Goal: Information Seeking & Learning: Learn about a topic

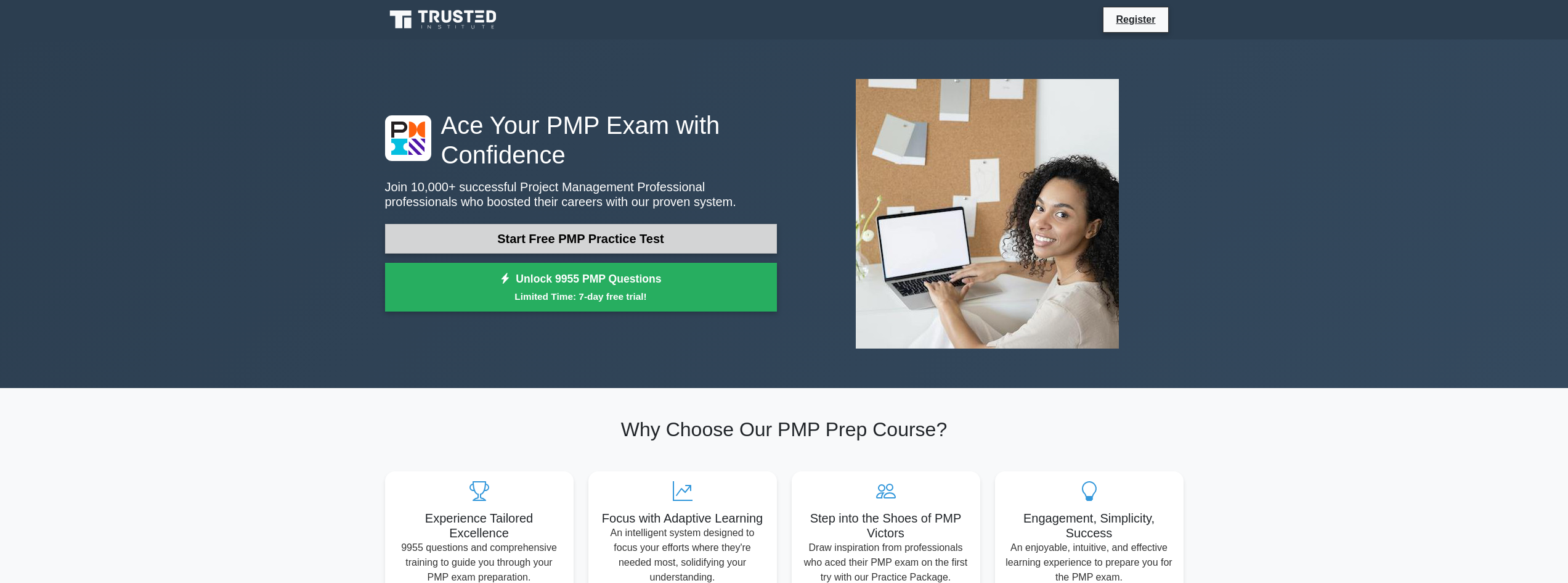
click at [592, 236] on link "Start Free PMP Practice Test" at bounding box center [580, 239] width 392 height 30
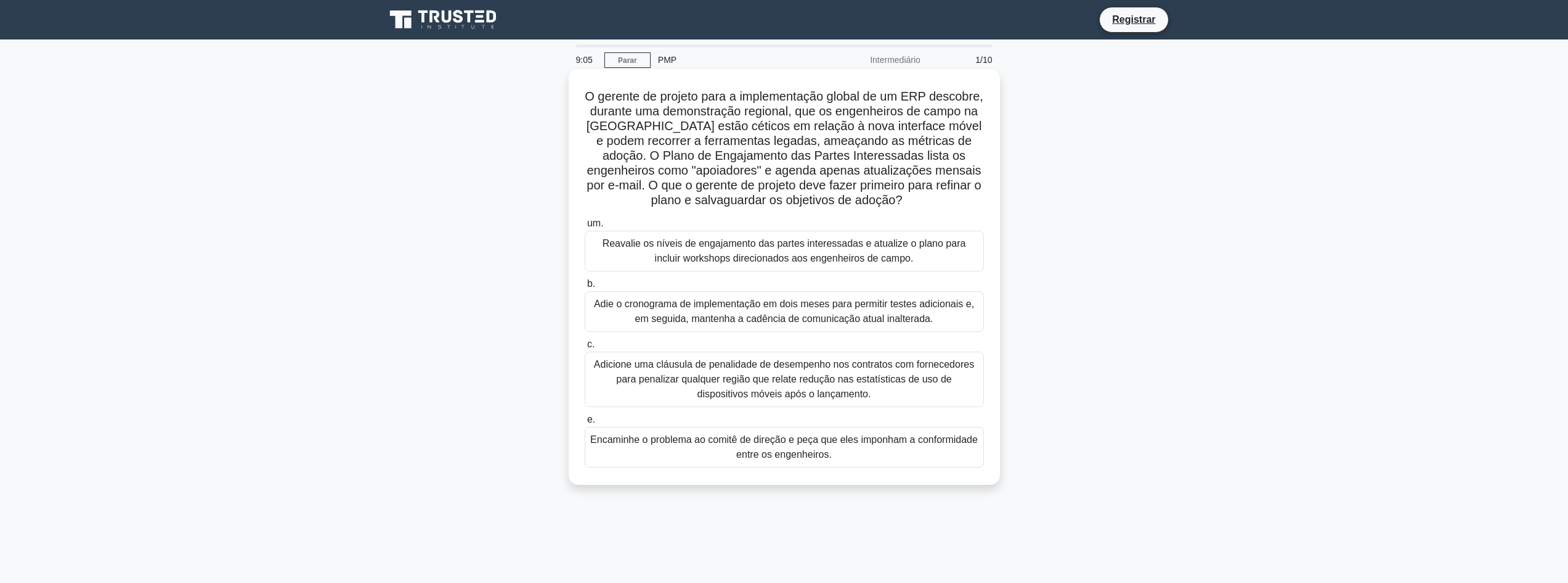
click at [721, 246] on font "Reavalie os níveis de engajamento das partes interessadas e atualize o plano pa…" at bounding box center [784, 251] width 363 height 25
click at [585, 228] on input "um. Reavalie os níveis de engajamento das partes interessadas e atualize o plan…" at bounding box center [585, 223] width 0 height 8
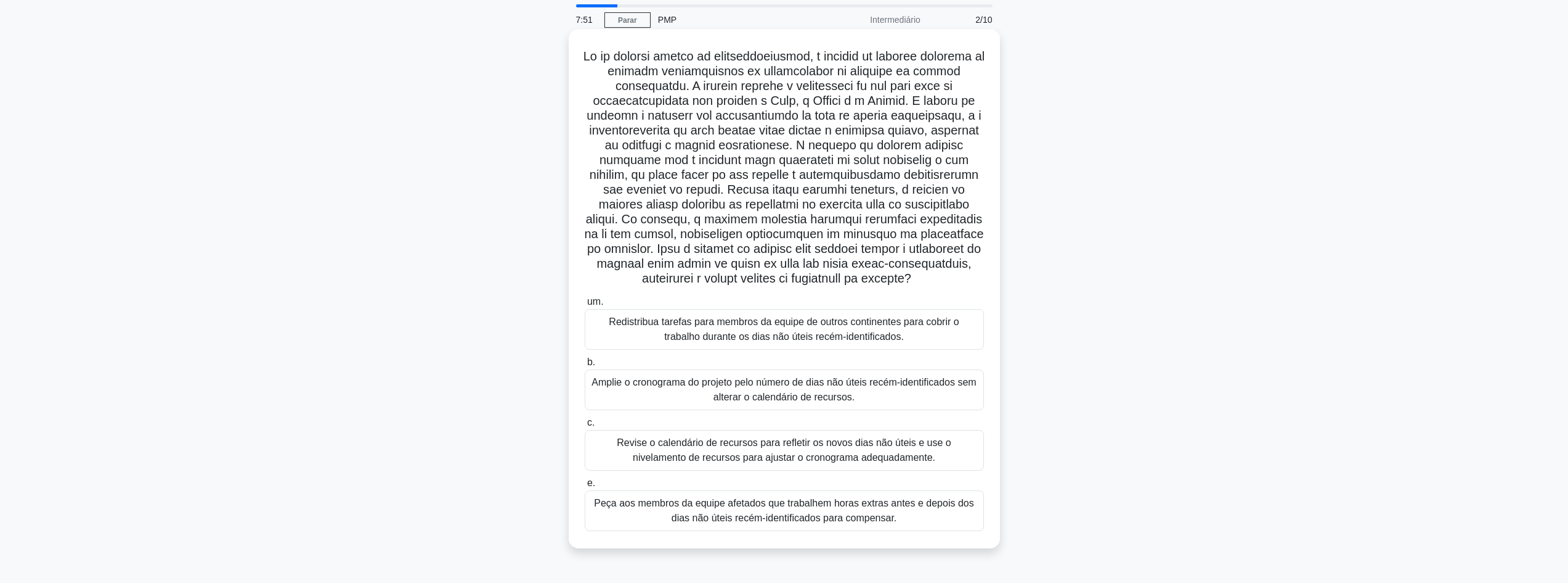
scroll to position [62, 0]
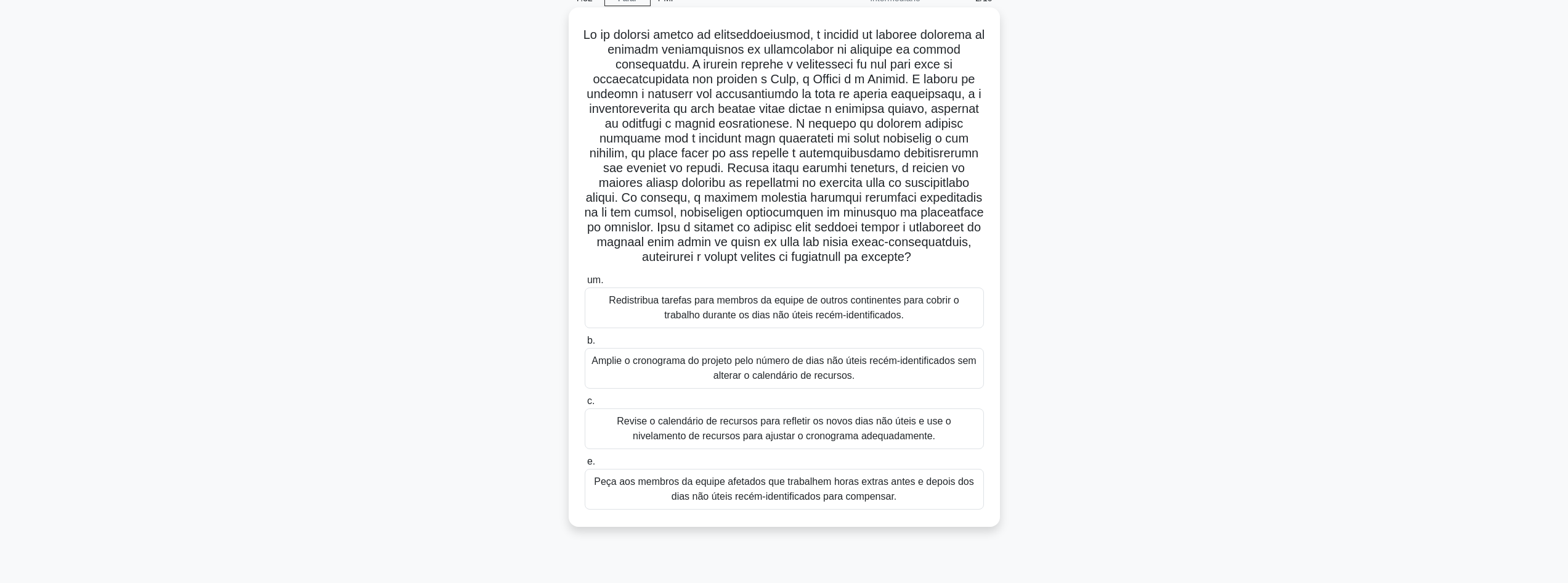
click at [897, 441] on font "Revise o calendário de recursos para refletir os novos dias não úteis e use o n…" at bounding box center [784, 428] width 334 height 25
click at [585, 405] on input "c. Revise o calendário de recursos para refletir os novos dias não úteis e use …" at bounding box center [585, 401] width 0 height 8
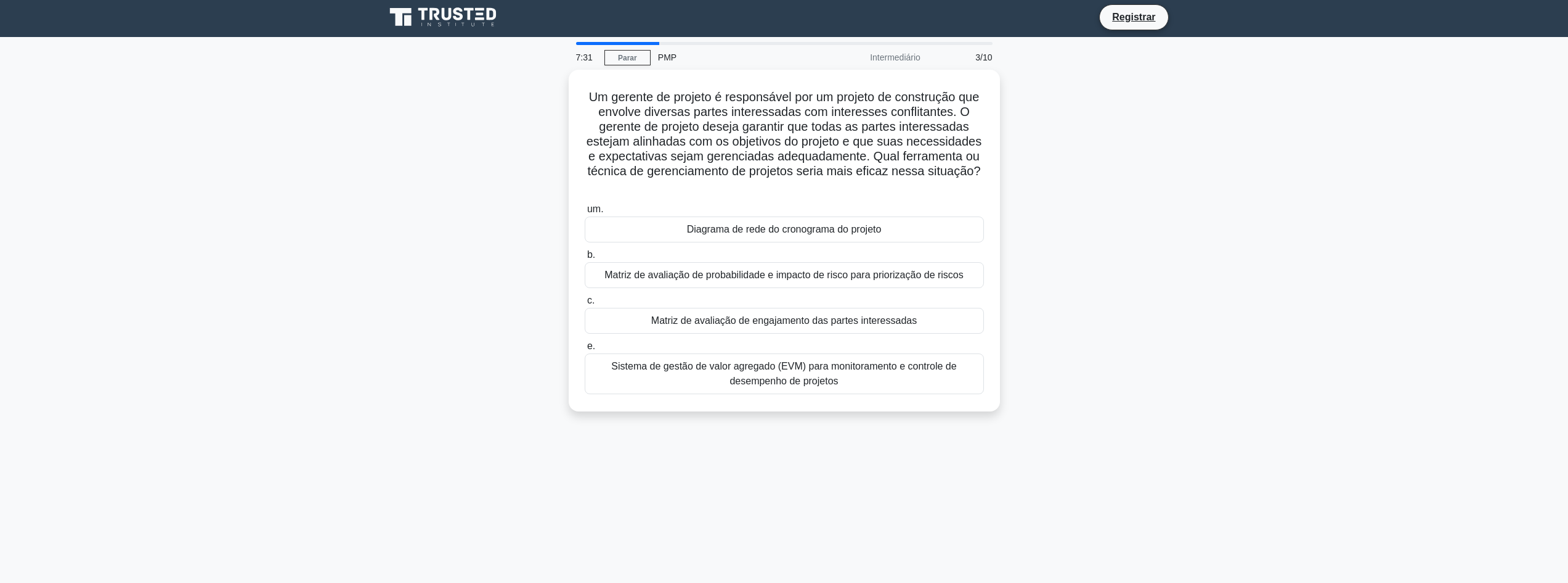
scroll to position [0, 0]
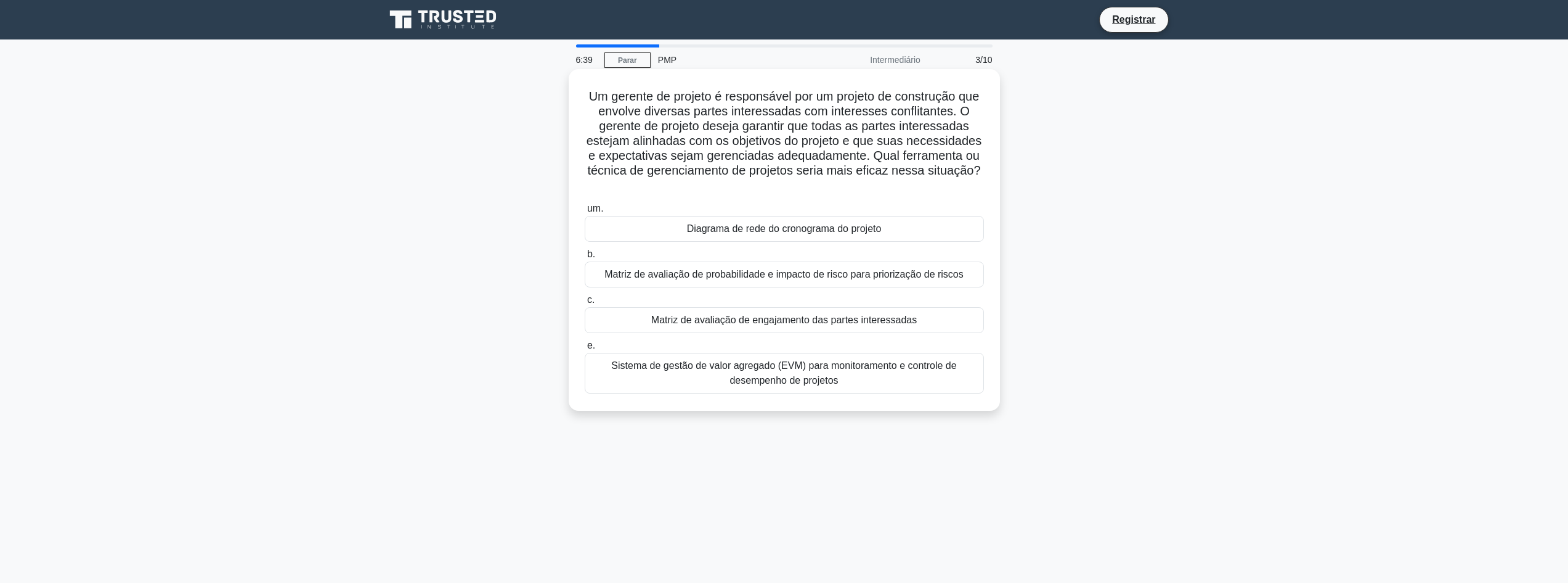
click at [750, 323] on font "Matriz de avaliação de engajamento das partes interessadas" at bounding box center [784, 319] width 266 height 10
click at [585, 304] on input "c. Matriz de avaliação de engajamento das partes interessadas" at bounding box center [585, 300] width 0 height 8
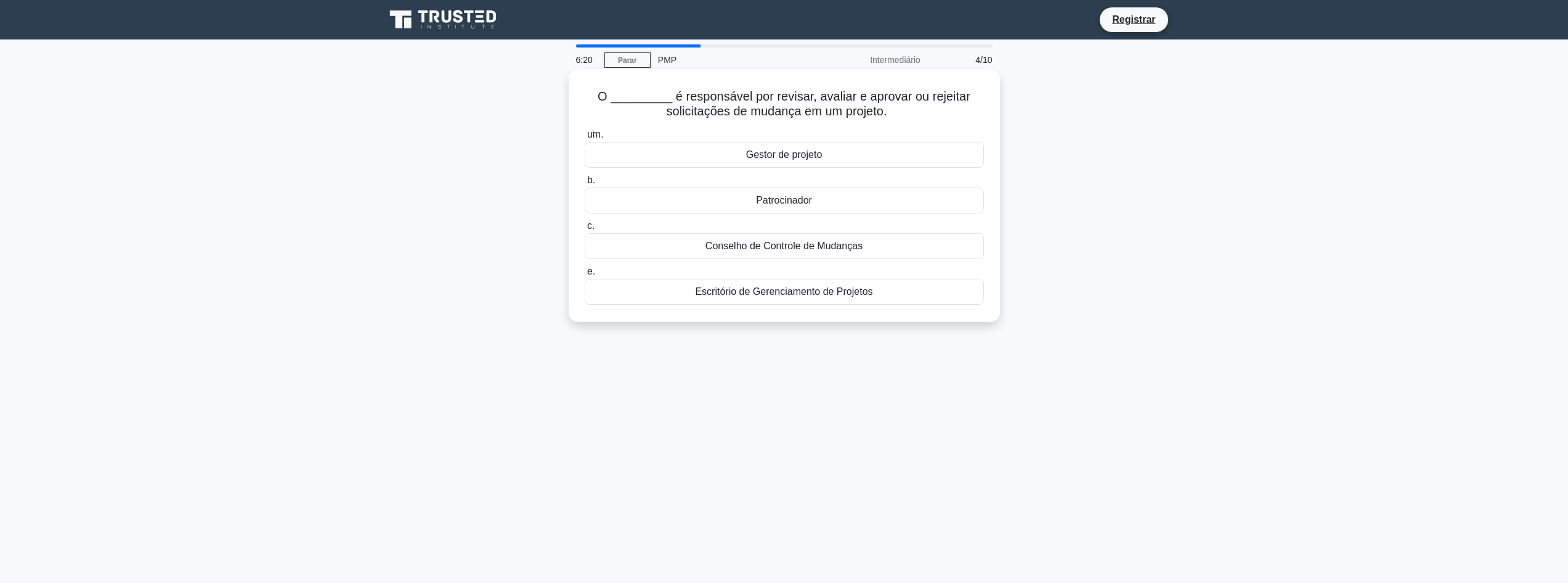
click at [780, 155] on font "Gestor de projeto" at bounding box center [784, 154] width 76 height 10
click at [585, 139] on input "um. Gestor de projeto" at bounding box center [585, 135] width 0 height 8
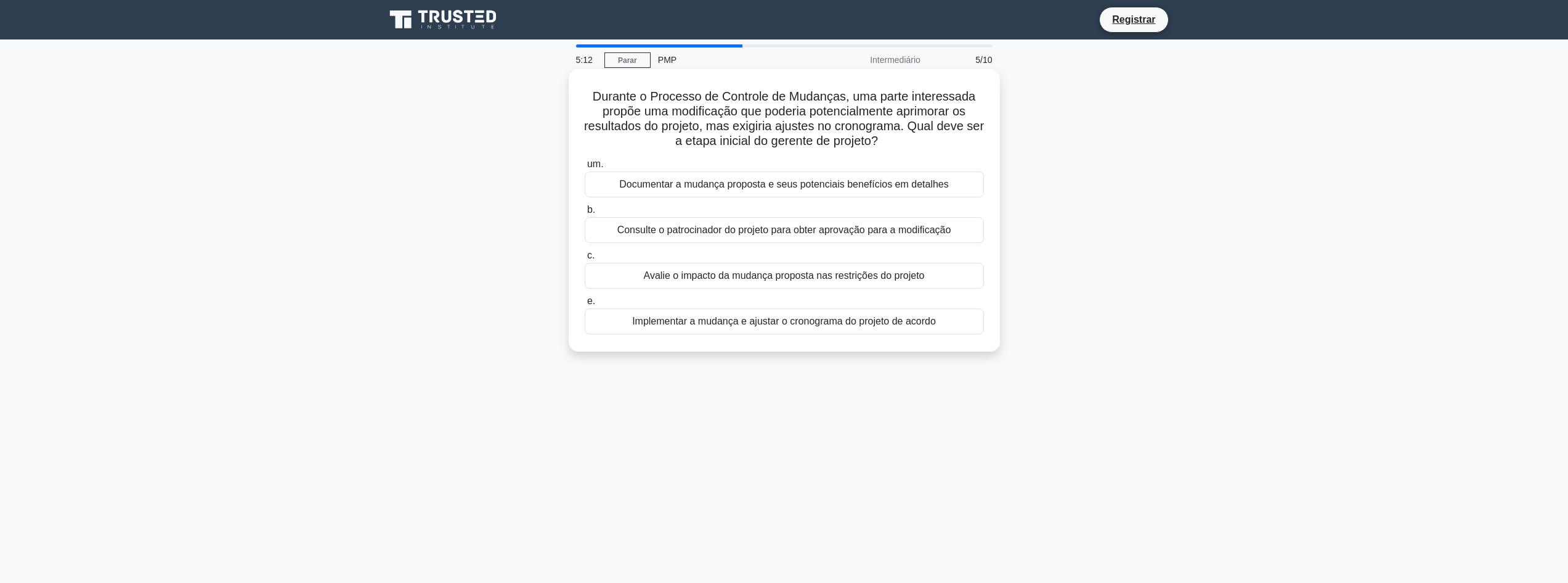
click at [770, 183] on font "Documentar a mudança proposta e seus potenciais benefícios em detalhes" at bounding box center [784, 184] width 329 height 10
click at [585, 169] on input "um. Documentar a mudança proposta e seus potenciais benefícios em detalhes" at bounding box center [585, 164] width 0 height 8
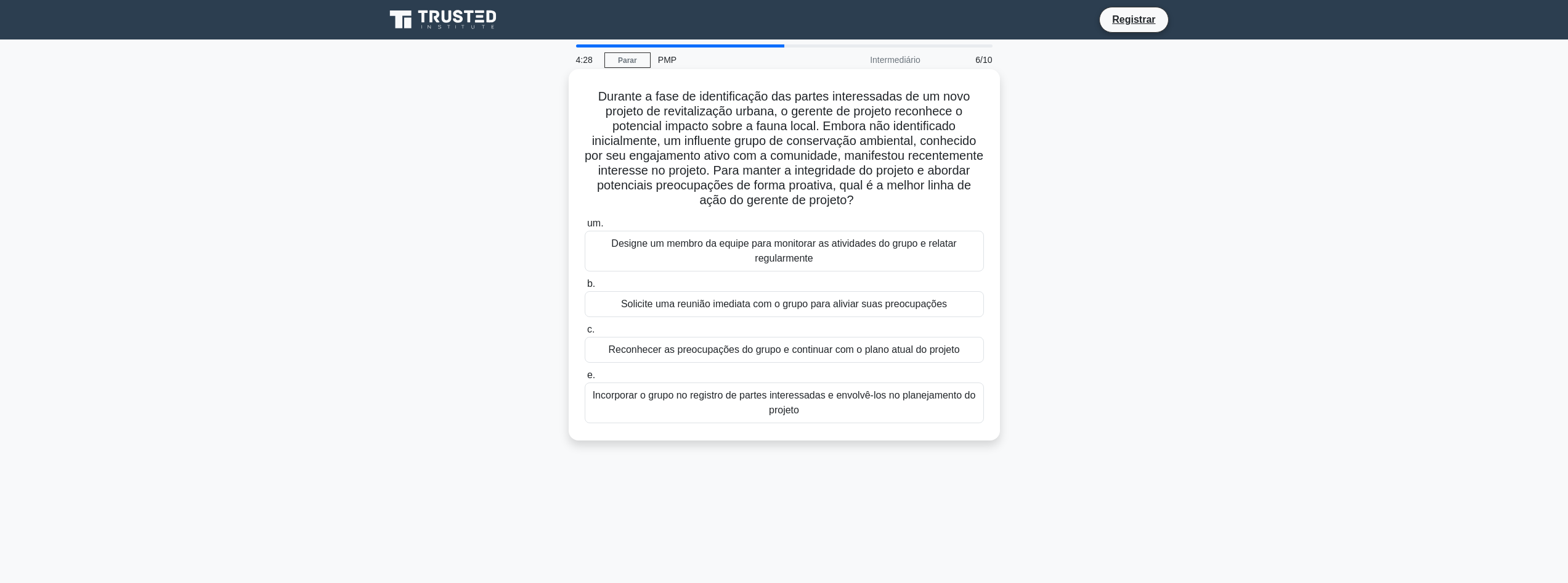
click at [800, 402] on font "Incorporar o grupo no registro de partes interessadas e envolvê-los no planejam…" at bounding box center [784, 402] width 384 height 25
click at [585, 379] on input "e. Incorporar o grupo no registro de partes interessadas e envolvê-los no plane…" at bounding box center [585, 375] width 0 height 8
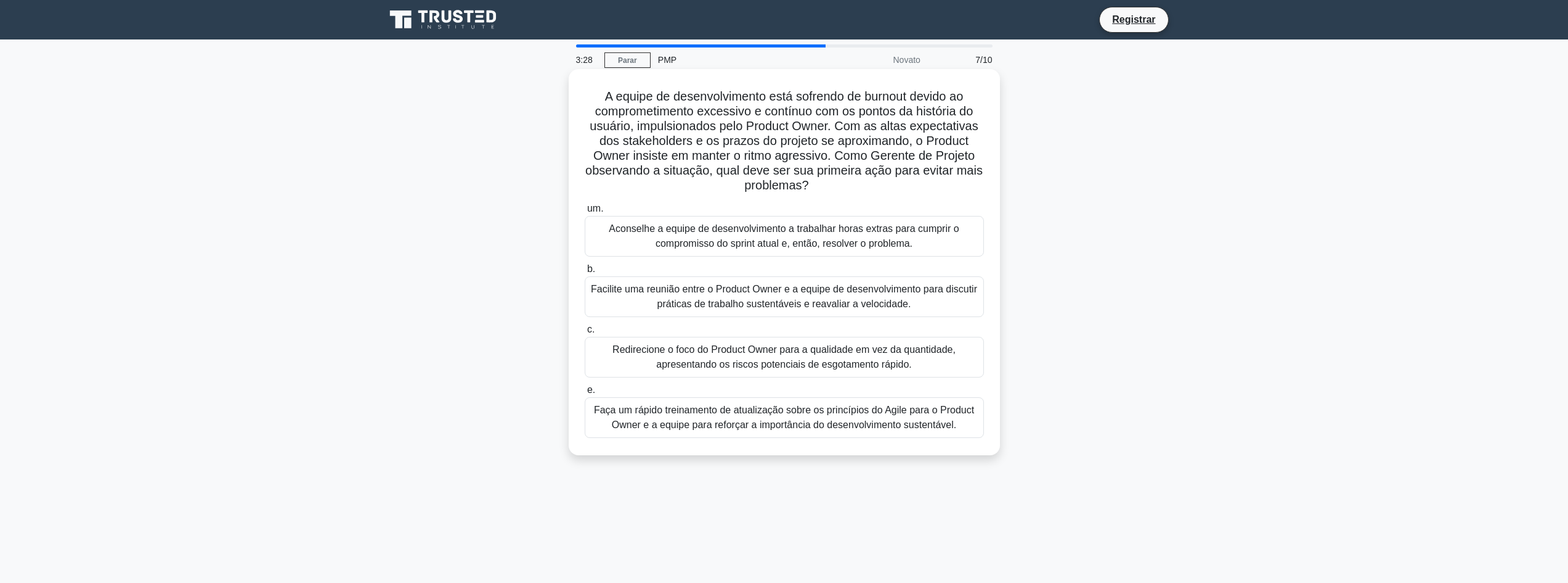
click at [768, 295] on font "Facilite uma reunião entre o Product Owner e a equipe de desenvolvimento para d…" at bounding box center [784, 296] width 386 height 25
click at [585, 273] on input "b. Facilite uma reunião entre o Product Owner e a equipe de desenvolvimento par…" at bounding box center [585, 269] width 0 height 8
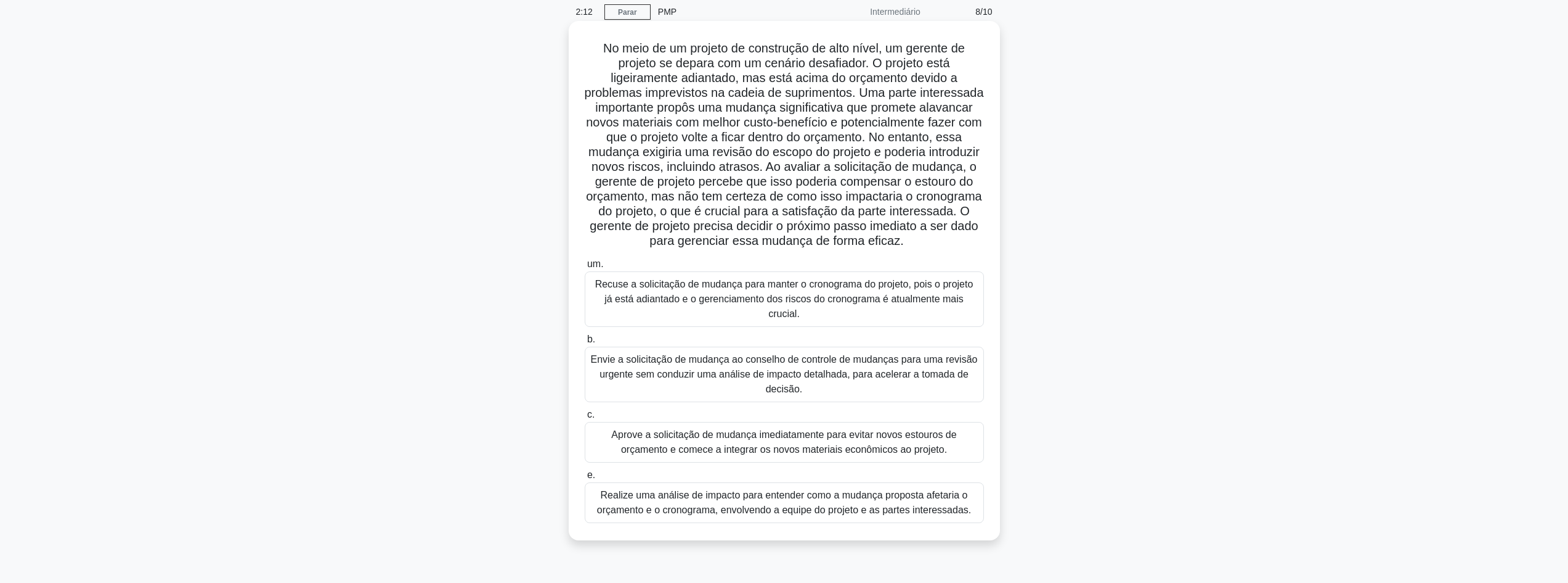
scroll to position [62, 0]
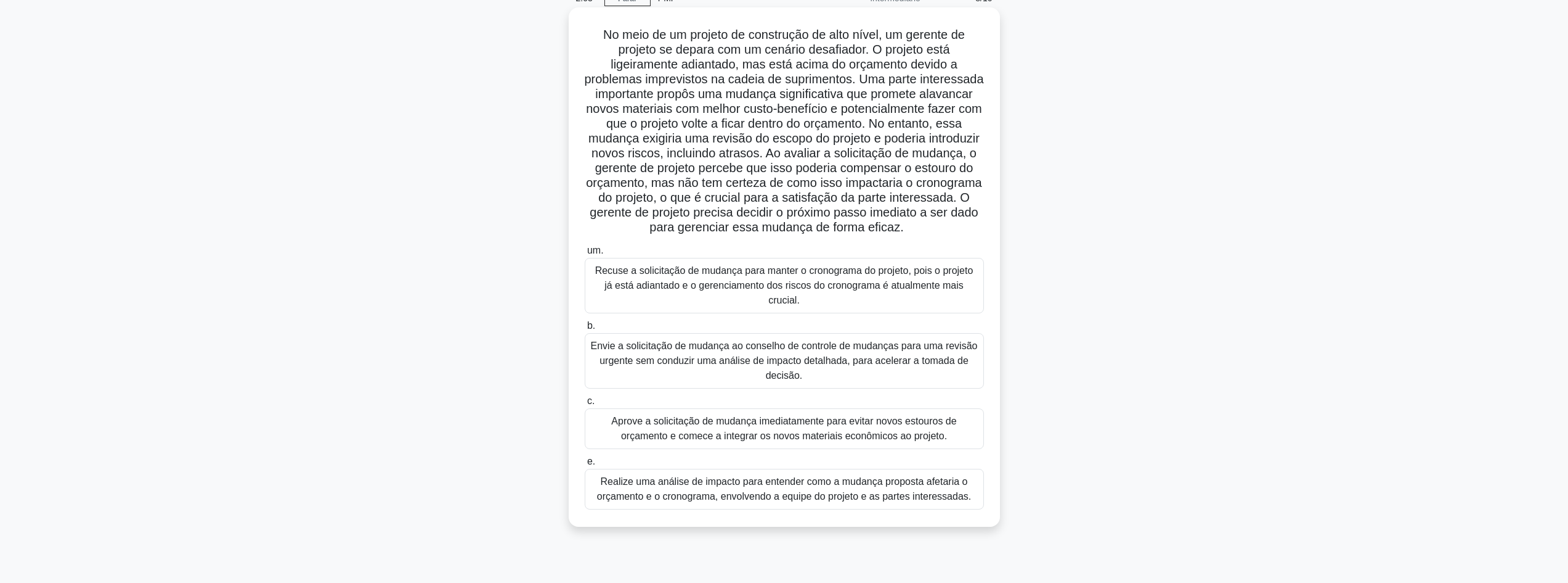
click at [851, 498] on font "Realize uma análise de impacto para entender como a mudança proposta afetaria o…" at bounding box center [784, 489] width 374 height 25
click at [585, 466] on input "e. Realize uma análise de impacto para entender como a mudança proposta afetari…" at bounding box center [585, 462] width 0 height 8
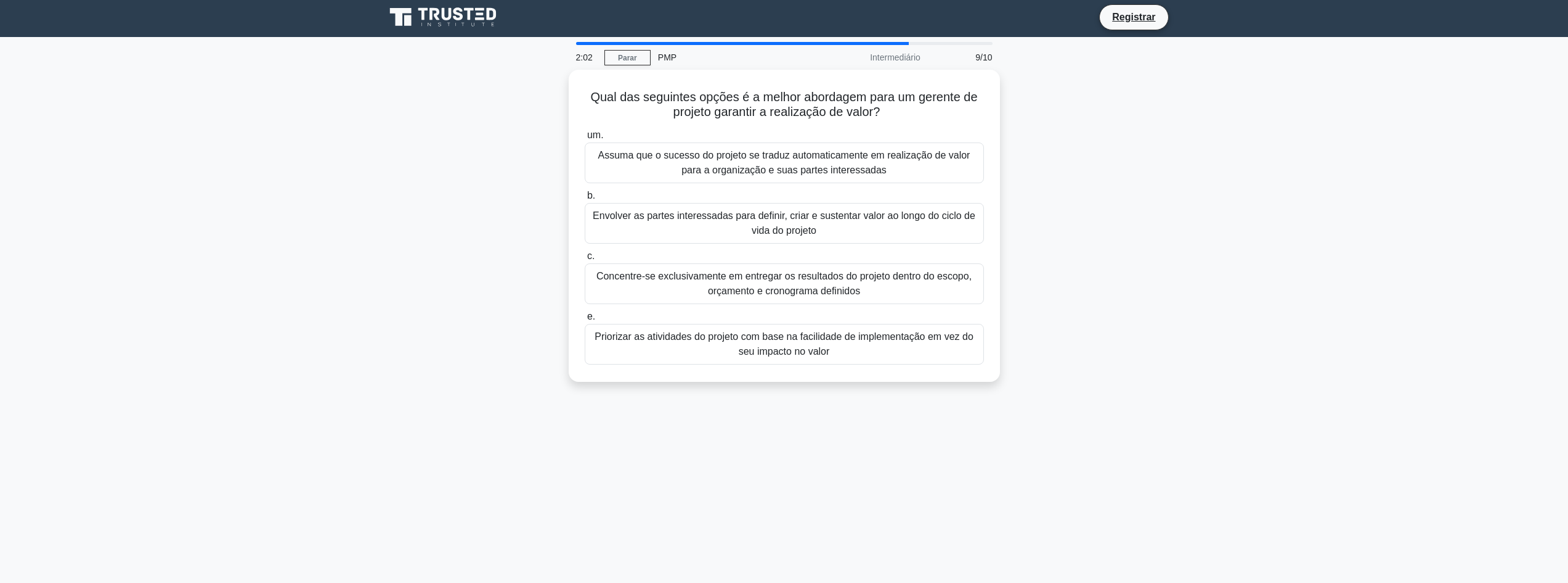
scroll to position [0, 0]
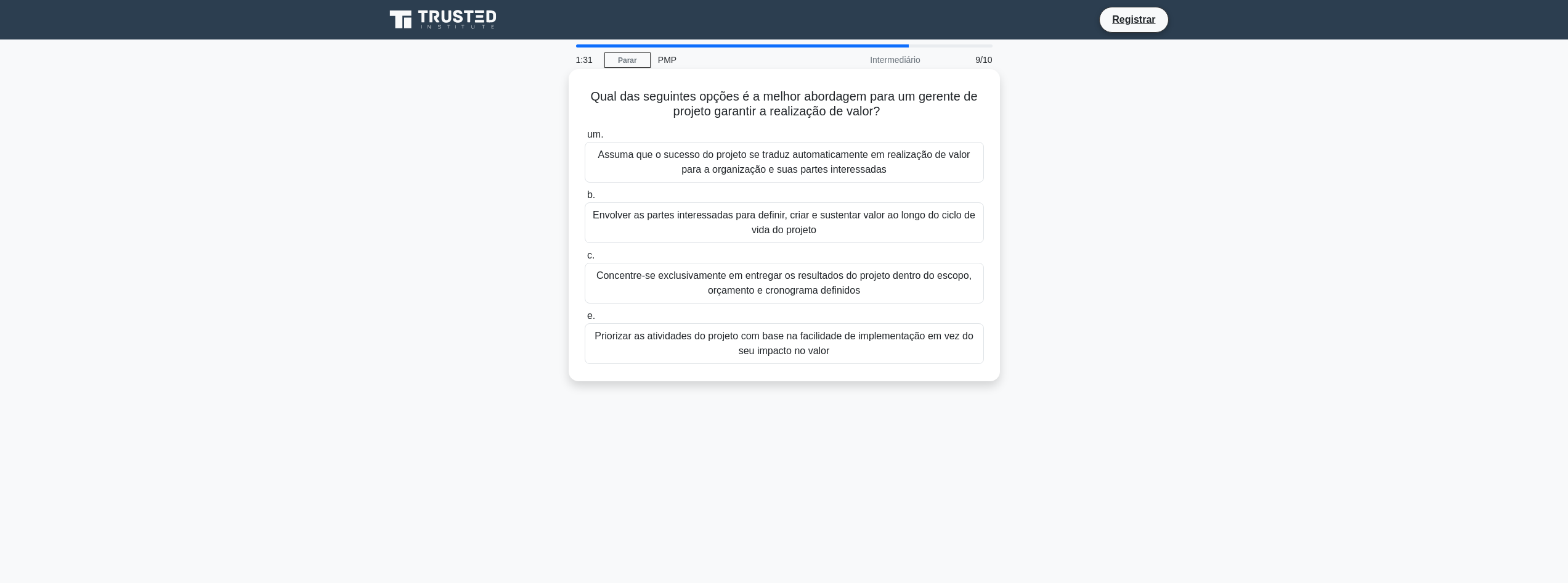
click at [791, 225] on font "Envolver as partes interessadas para definir, criar e sustentar valor ao longo …" at bounding box center [784, 222] width 383 height 25
click at [585, 199] on input "b. Envolver as partes interessadas para definir, criar e sustentar valor ao lon…" at bounding box center [585, 195] width 0 height 8
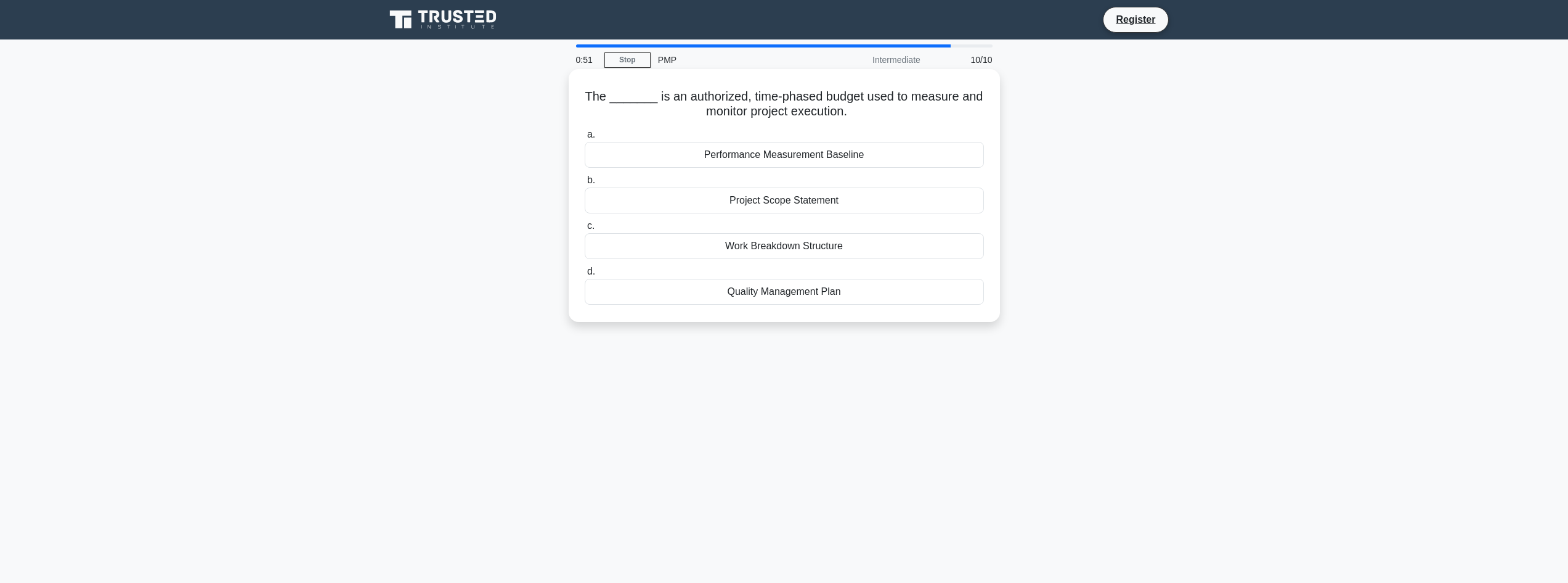
click at [762, 158] on div "Performance Measurement Baseline" at bounding box center [784, 154] width 399 height 26
click at [585, 139] on input "a. Performance Measurement Baseline" at bounding box center [585, 135] width 0 height 8
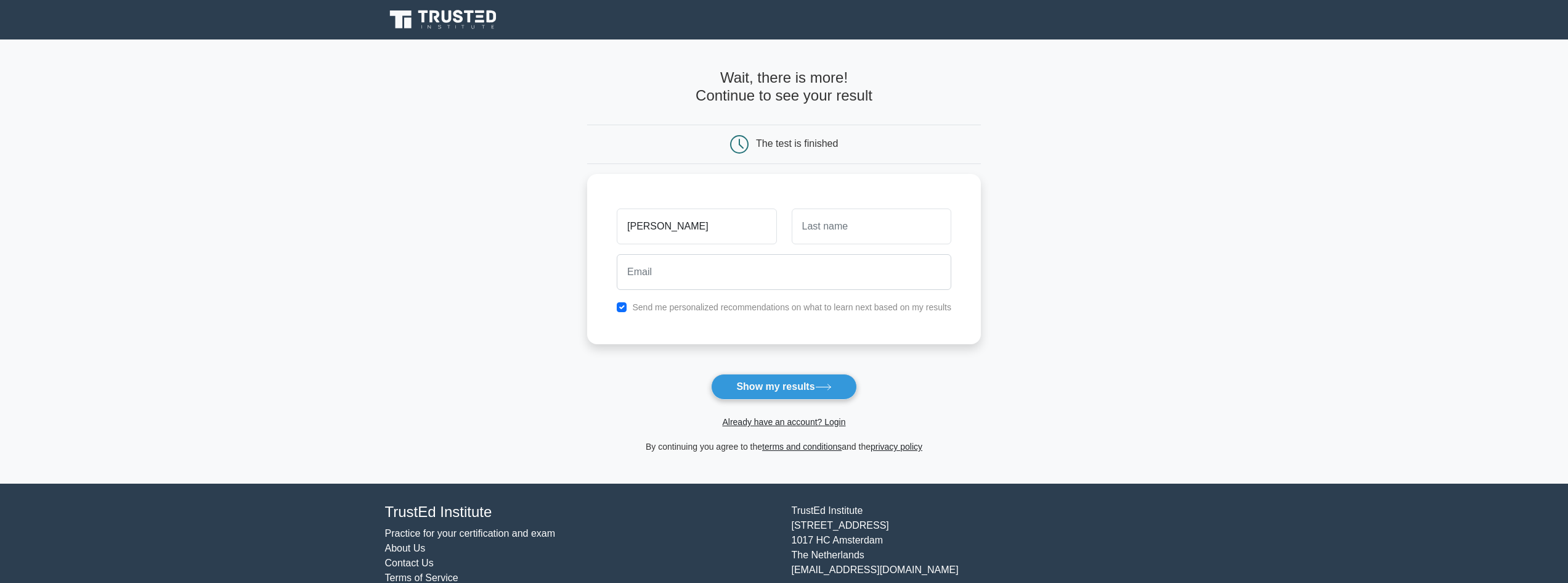
type input "Rafael"
type input "torres"
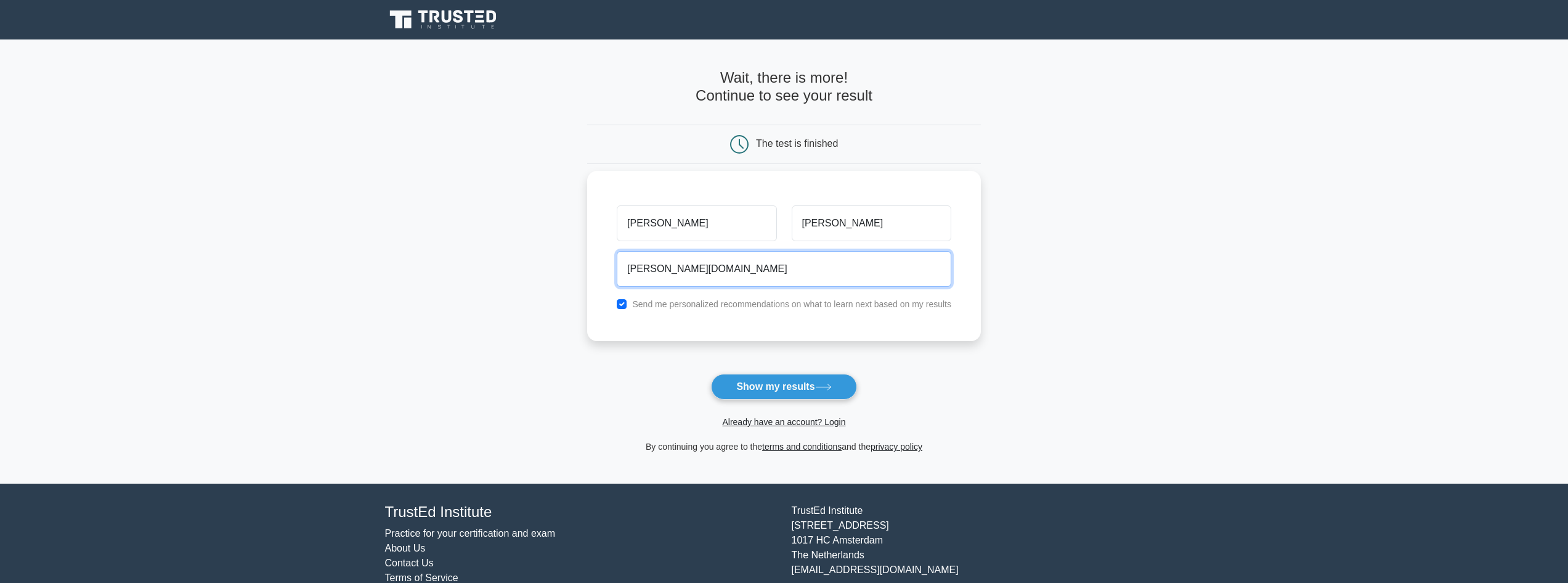
type input "[PERSON_NAME][EMAIL_ADDRESS][PERSON_NAME][DOMAIN_NAME]"
click at [771, 389] on button "Show my results" at bounding box center [784, 386] width 146 height 26
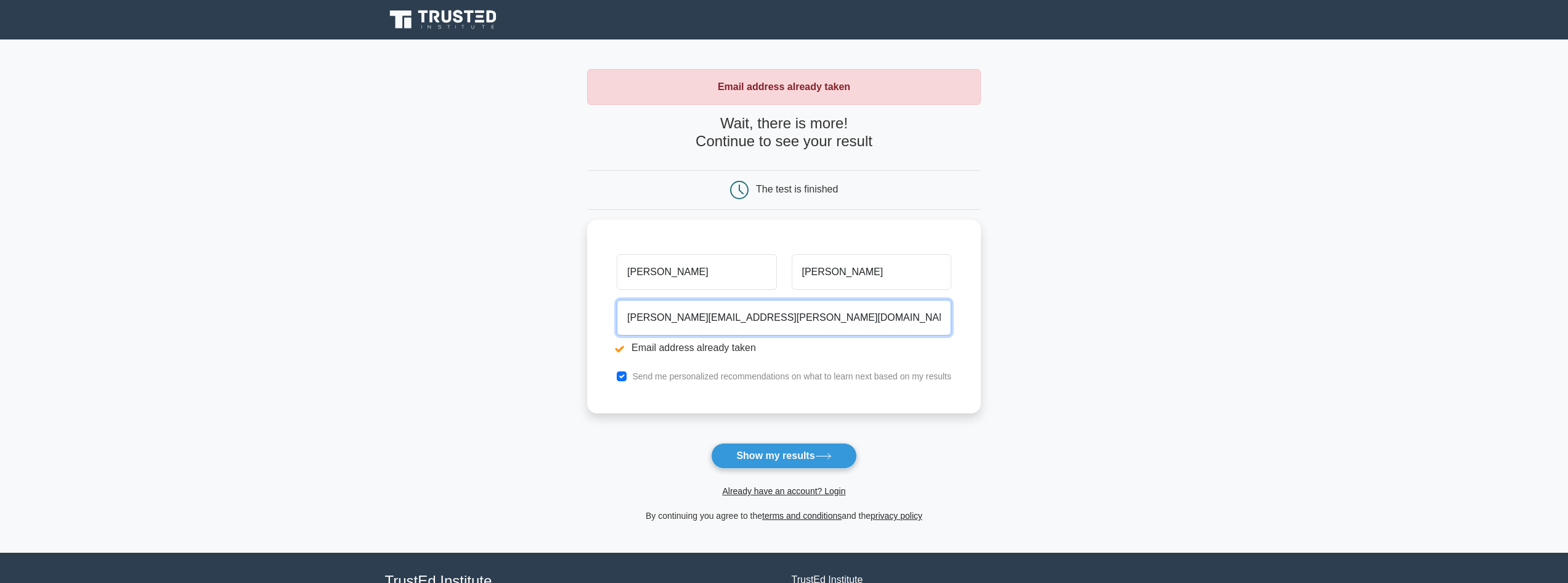
drag, startPoint x: 776, startPoint y: 310, endPoint x: 586, endPoint y: 310, distance: 190.0
click at [587, 310] on main "Email address already taken Wait, there is more! Continue to see your result Th…" at bounding box center [784, 296] width 1568 height 513
type input "rafaeltms@gmail.com"
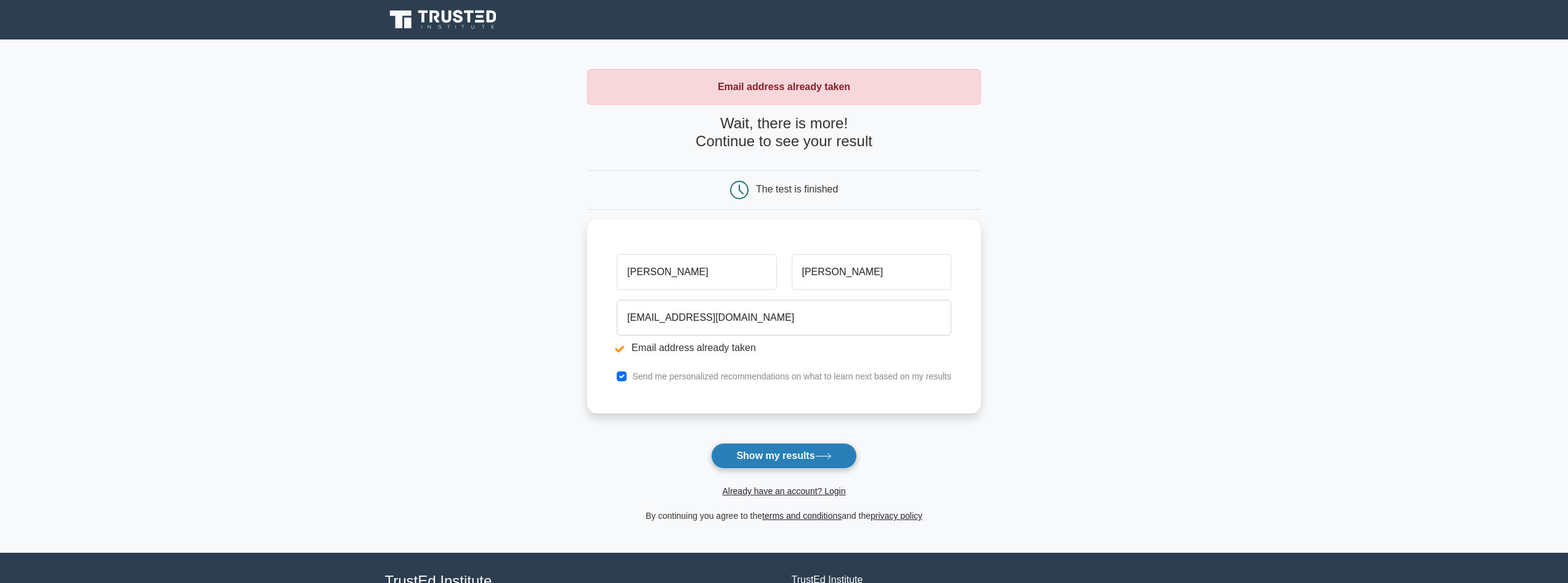
click at [753, 455] on button "Show my results" at bounding box center [784, 455] width 146 height 26
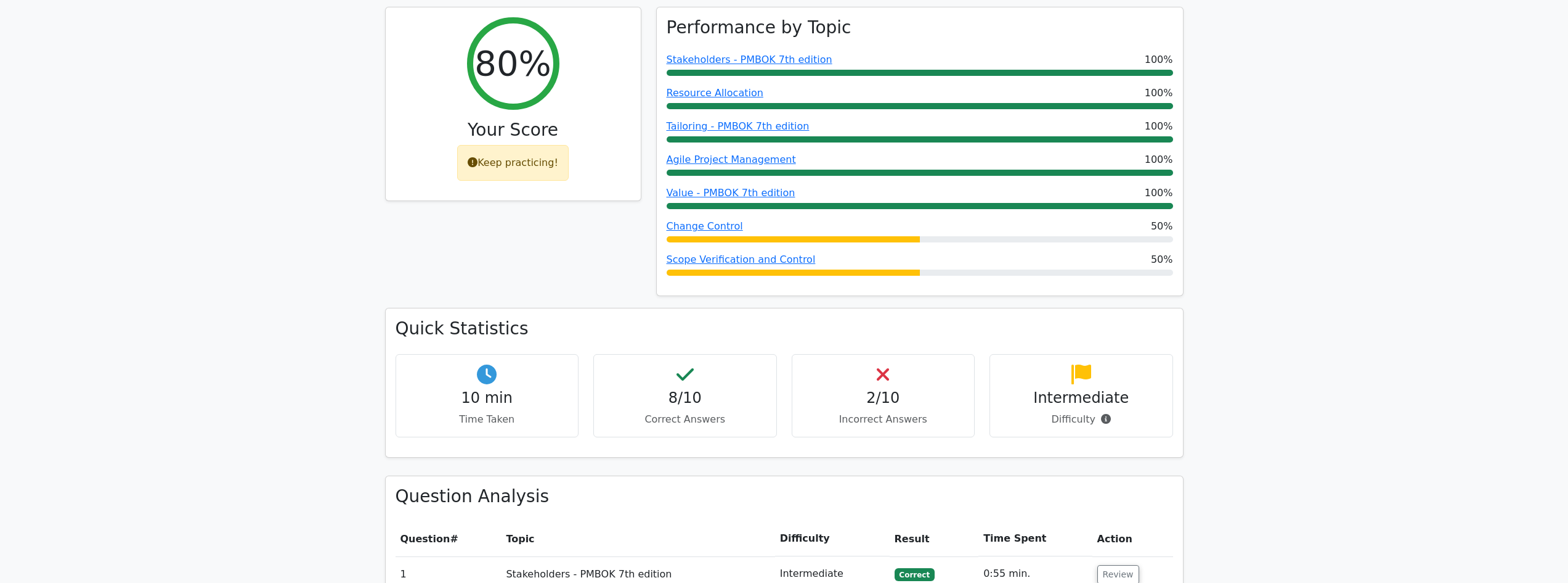
scroll to position [678, 0]
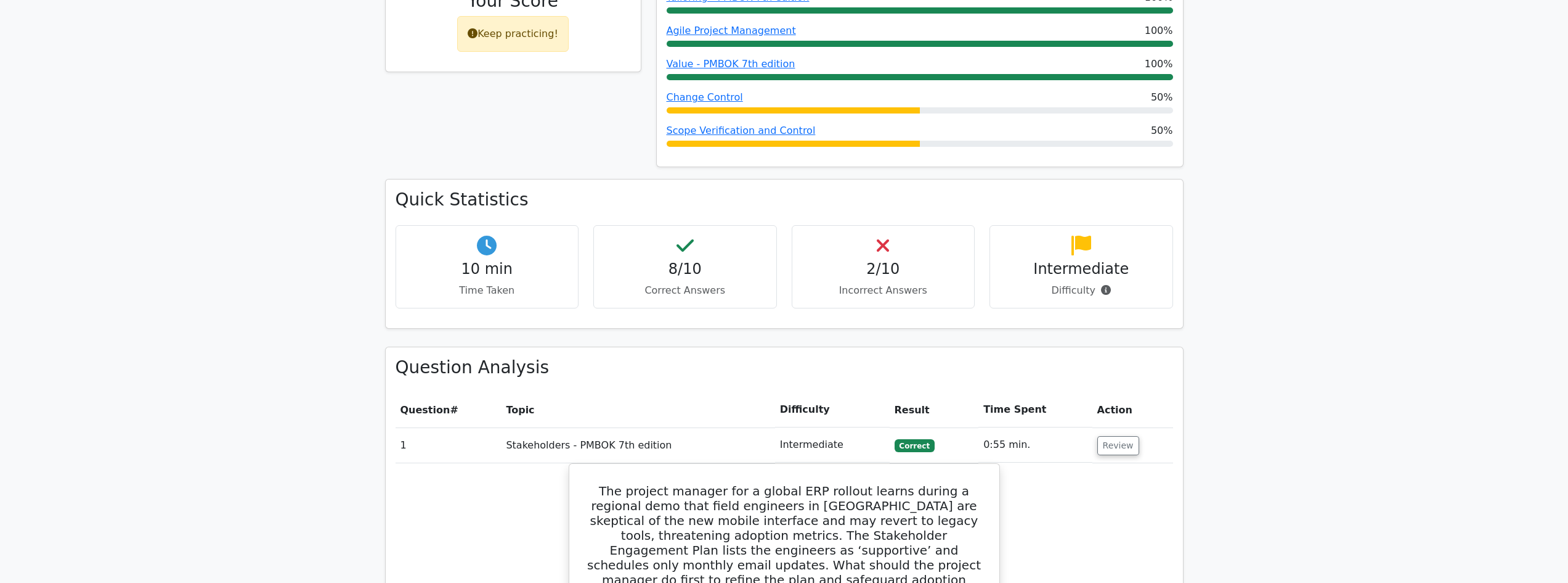
click at [933, 283] on p "Incorrect Answers" at bounding box center [884, 290] width 163 height 15
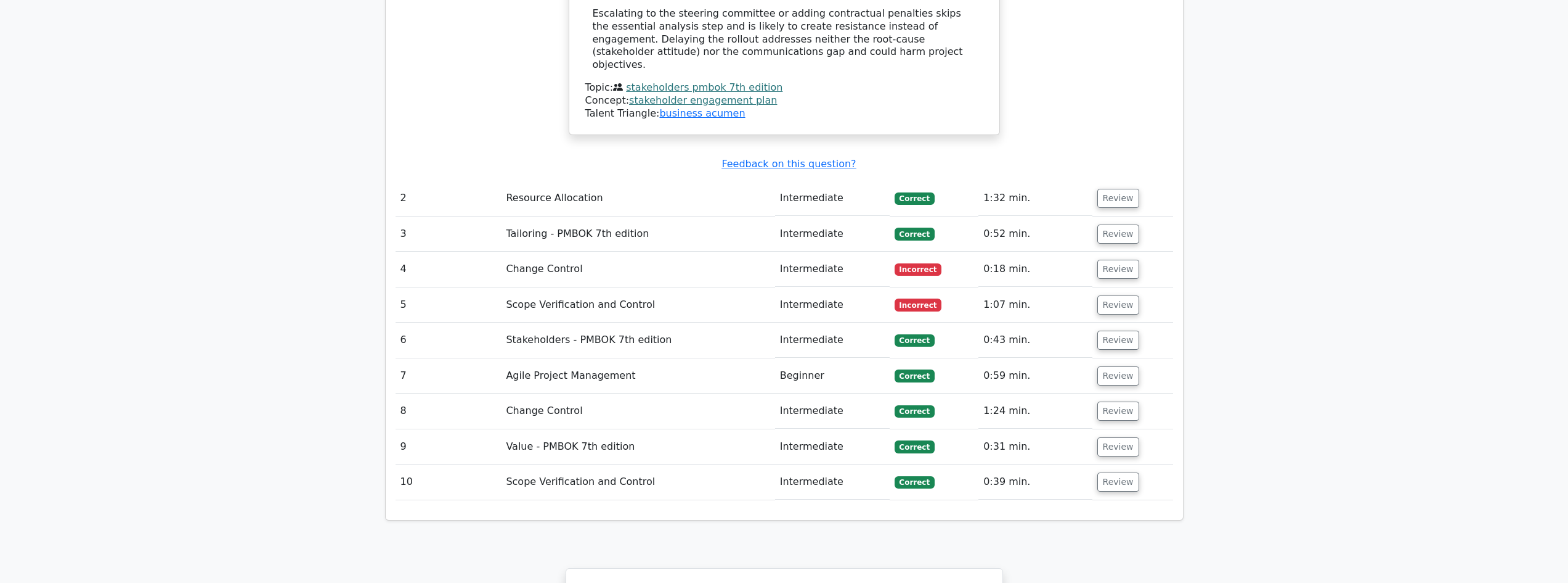
scroll to position [1665, 0]
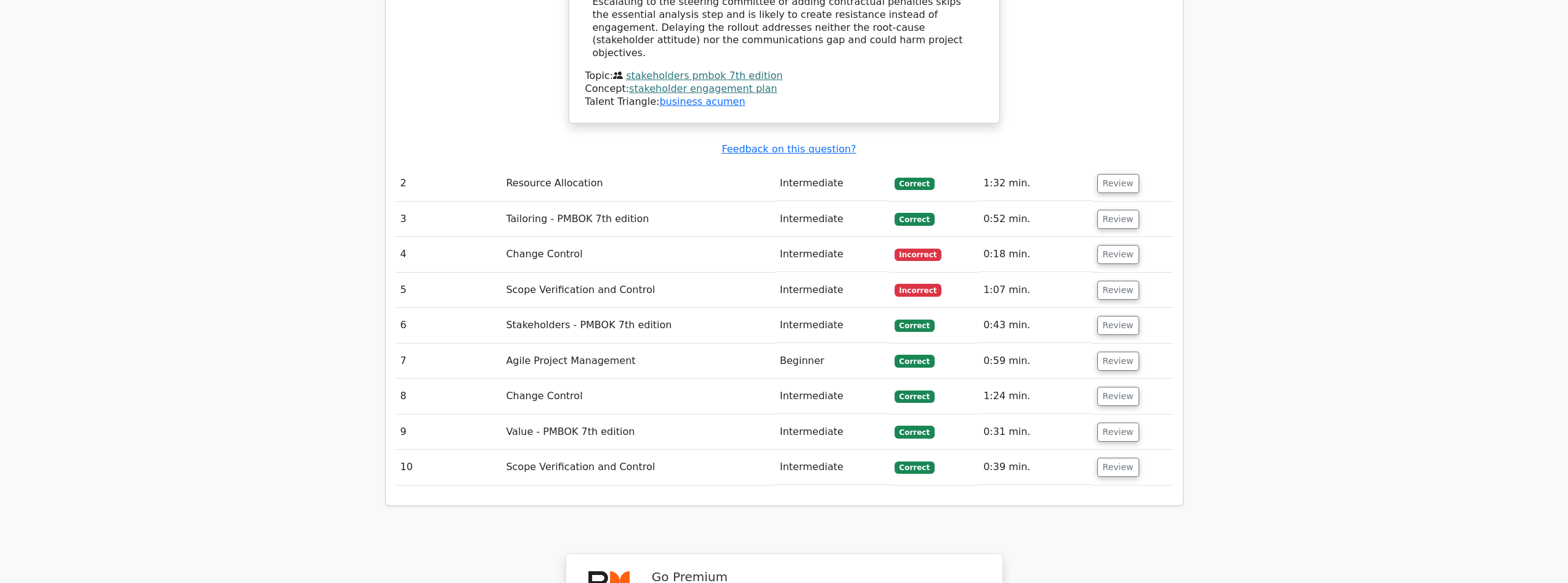
click at [541, 237] on td "Change Control" at bounding box center [637, 254] width 273 height 35
click at [1103, 245] on button "Review" at bounding box center [1118, 255] width 42 height 19
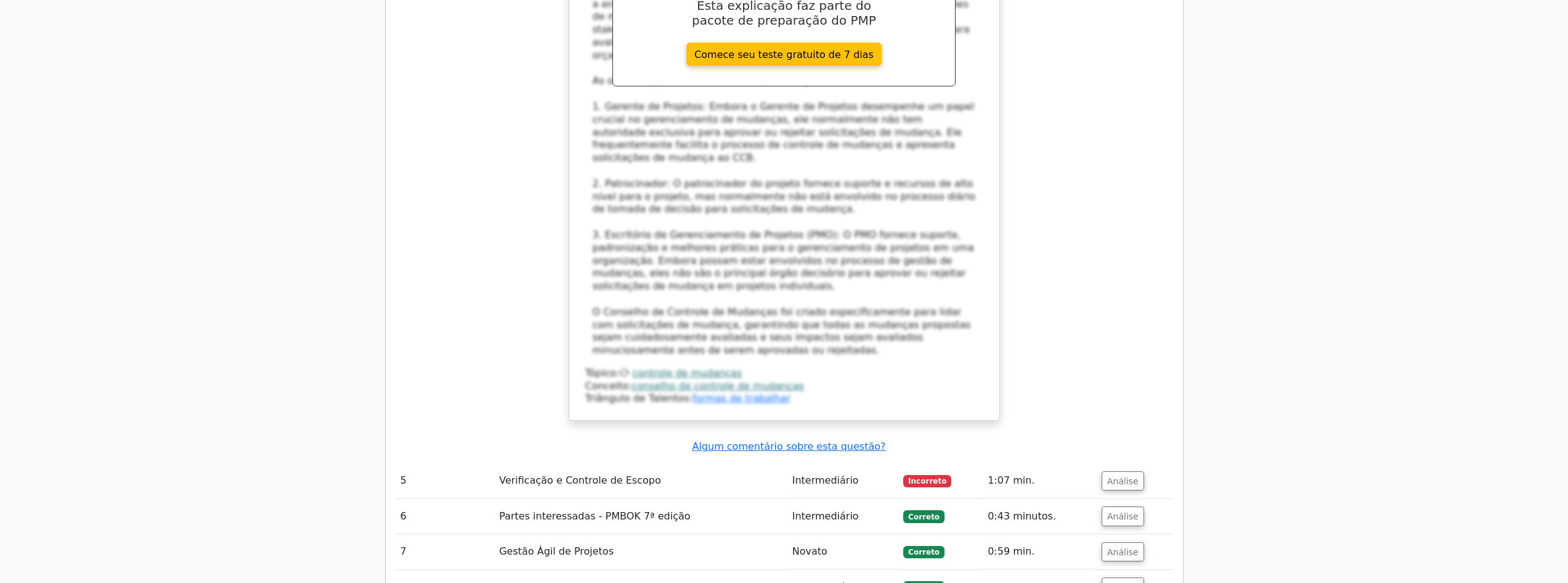
scroll to position [2343, 0]
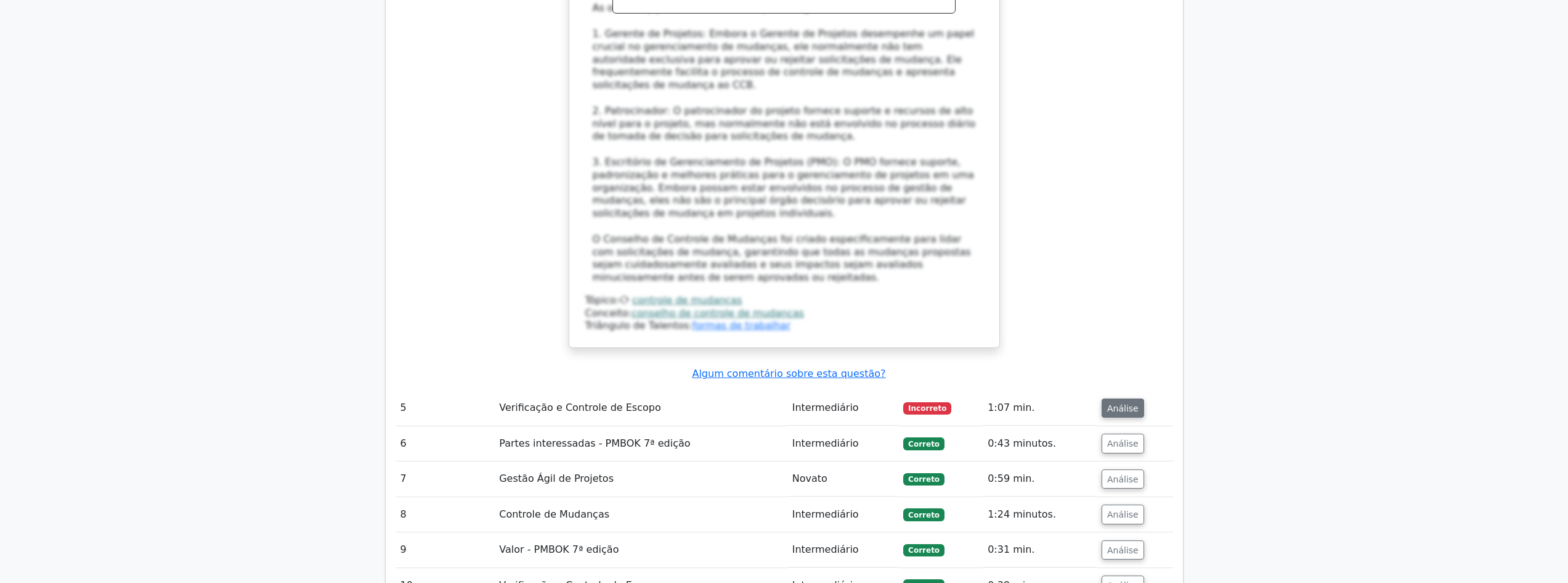
click at [1112, 403] on font "Análise" at bounding box center [1123, 407] width 31 height 10
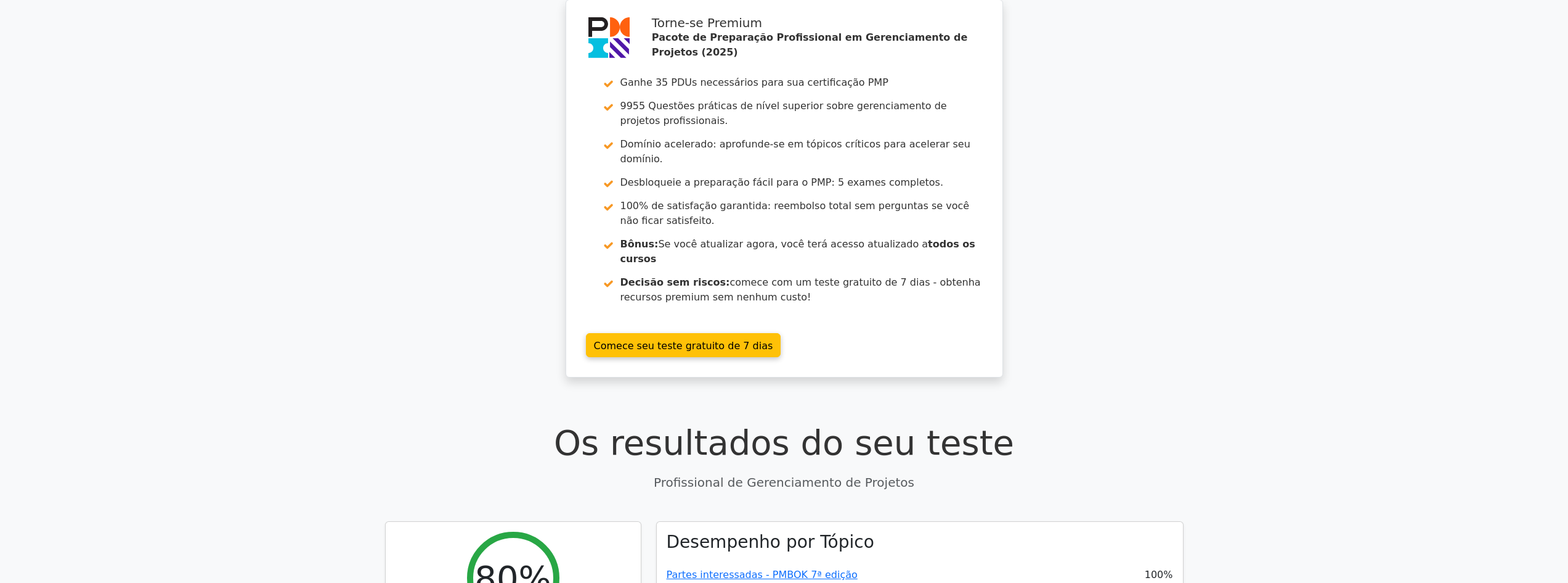
scroll to position [0, 0]
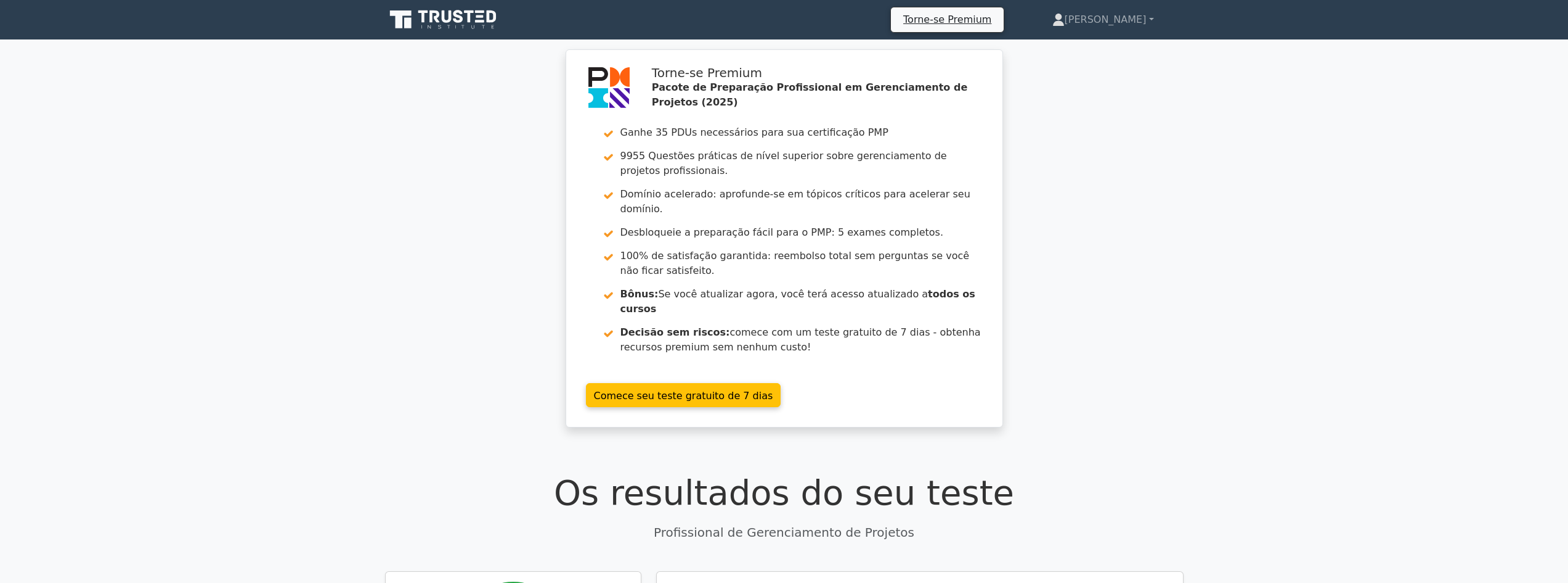
click at [442, 12] on icon at bounding box center [444, 20] width 119 height 24
